Goal: Information Seeking & Learning: Understand process/instructions

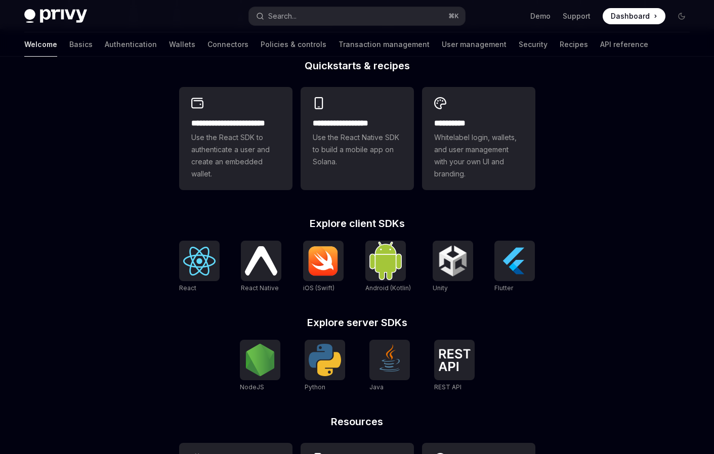
scroll to position [350, 0]
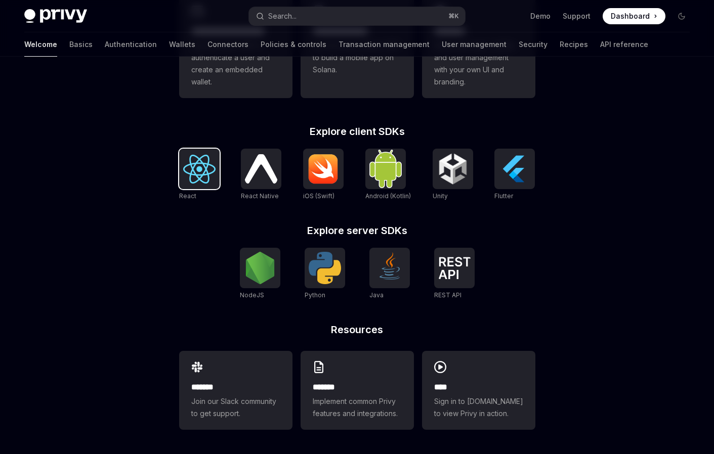
click at [209, 159] on img at bounding box center [199, 169] width 32 height 29
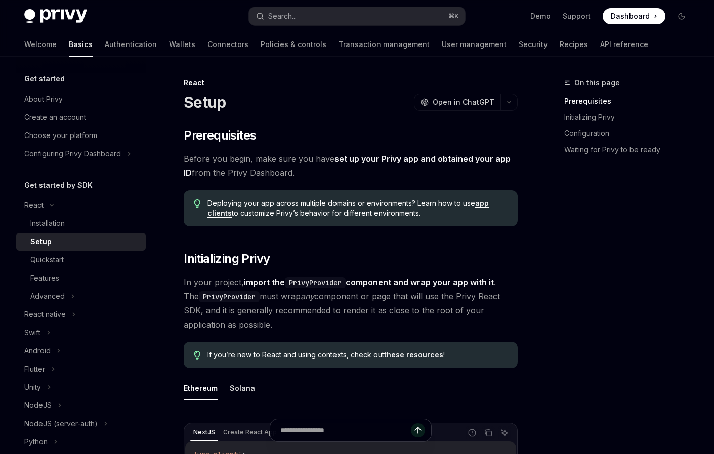
click at [94, 240] on div "Setup" at bounding box center [84, 242] width 109 height 12
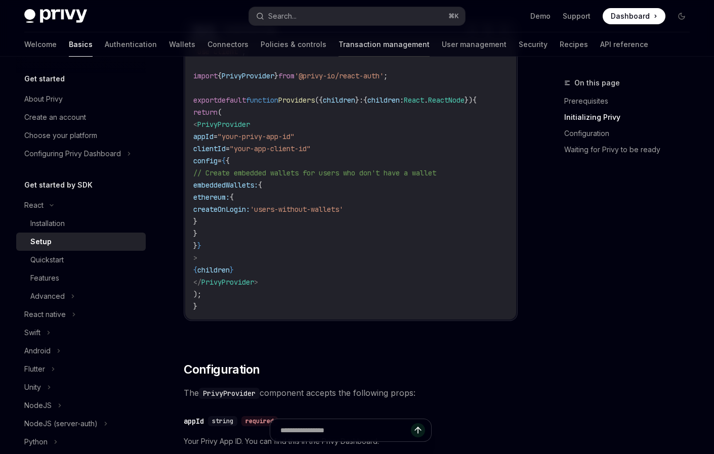
scroll to position [284, 0]
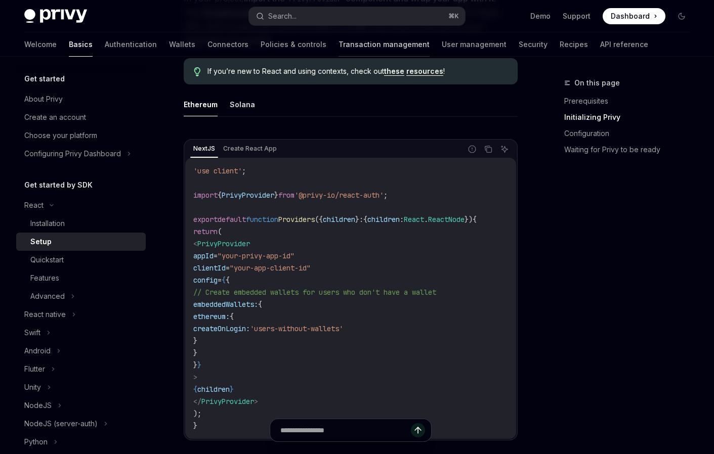
click at [338, 44] on link "Transaction management" at bounding box center [383, 44] width 91 height 24
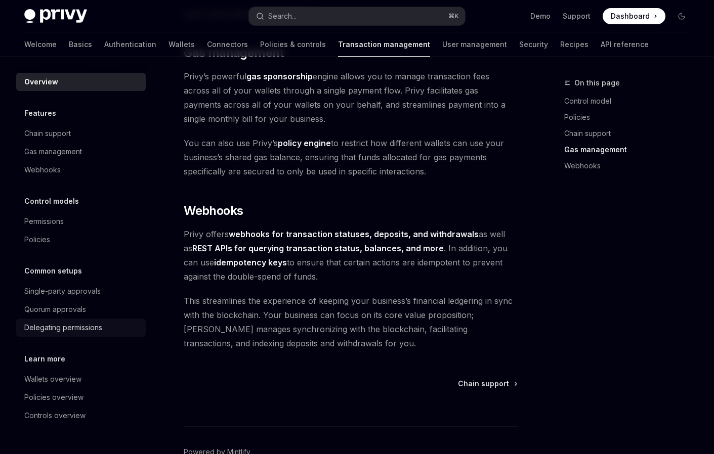
scroll to position [981, 0]
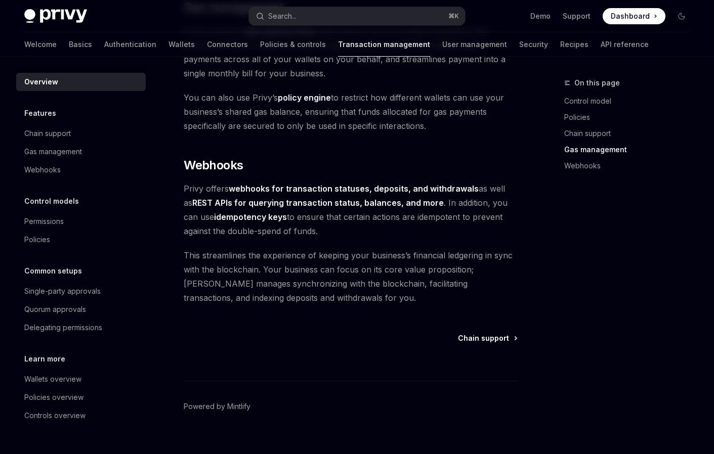
click at [473, 333] on span "Chain support" at bounding box center [483, 338] width 51 height 10
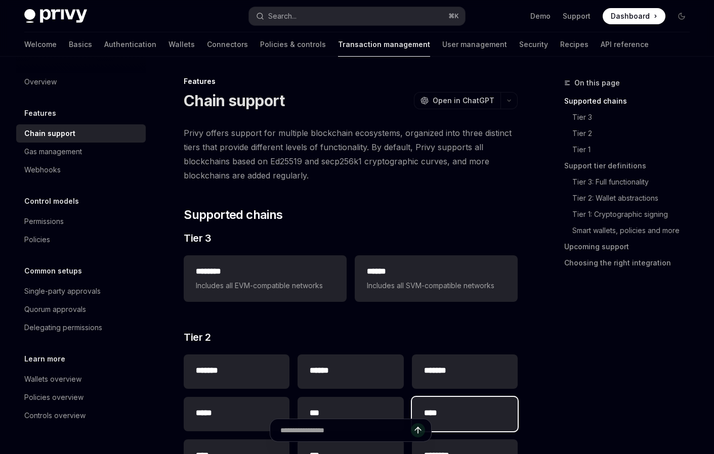
scroll to position [4, 0]
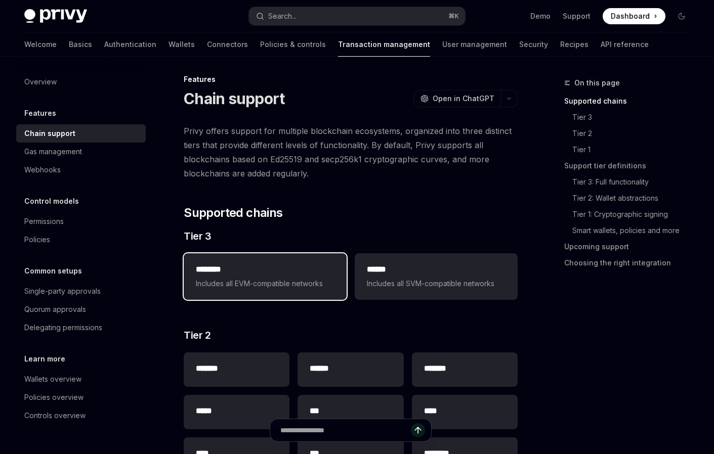
click at [320, 281] on span "Includes all EVM-compatible networks" at bounding box center [265, 284] width 139 height 12
type textarea "*"
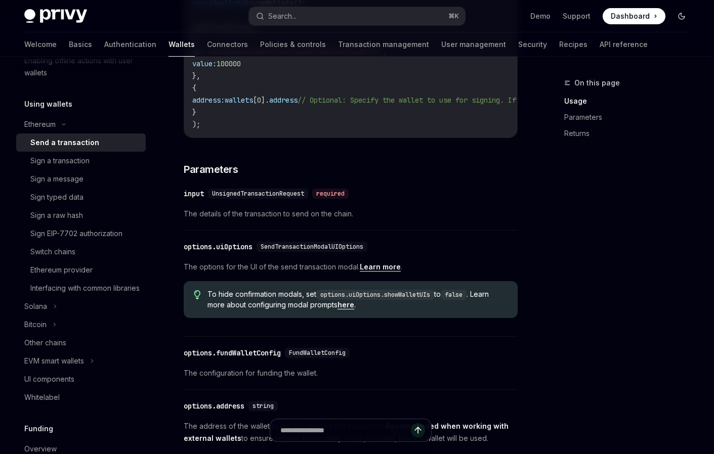
scroll to position [71, 0]
